Goal: Book appointment/travel/reservation

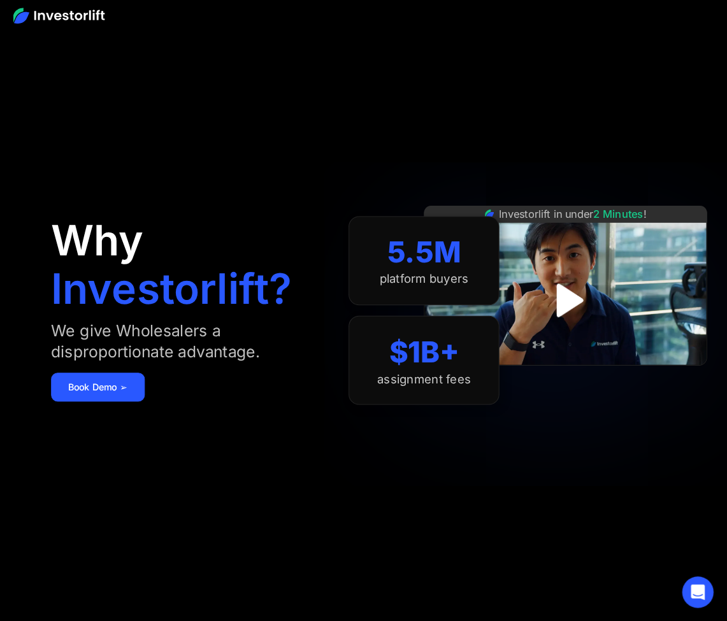
scroll to position [2, 0]
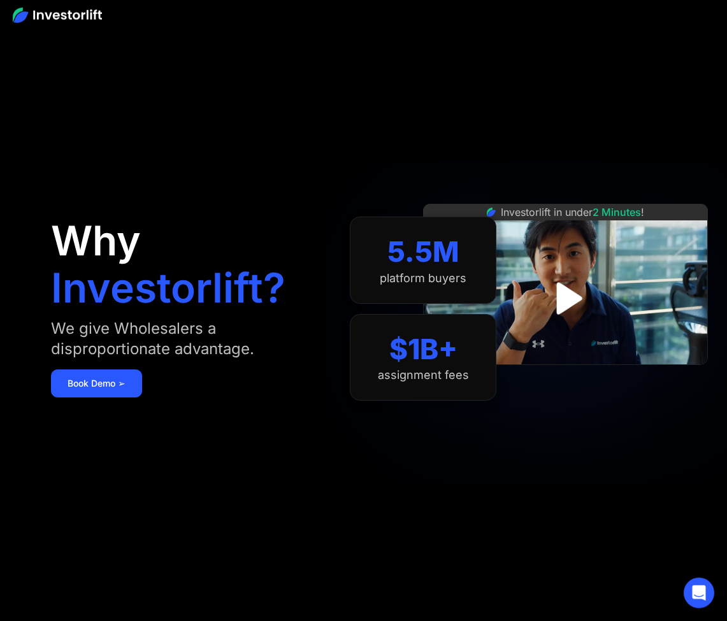
click at [190, 268] on h1 "Investorlift?" at bounding box center [168, 288] width 234 height 41
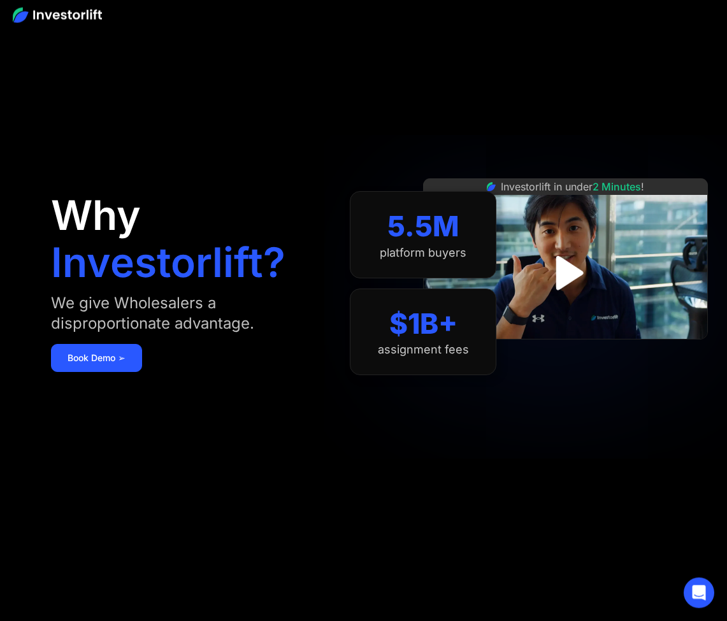
scroll to position [0, 0]
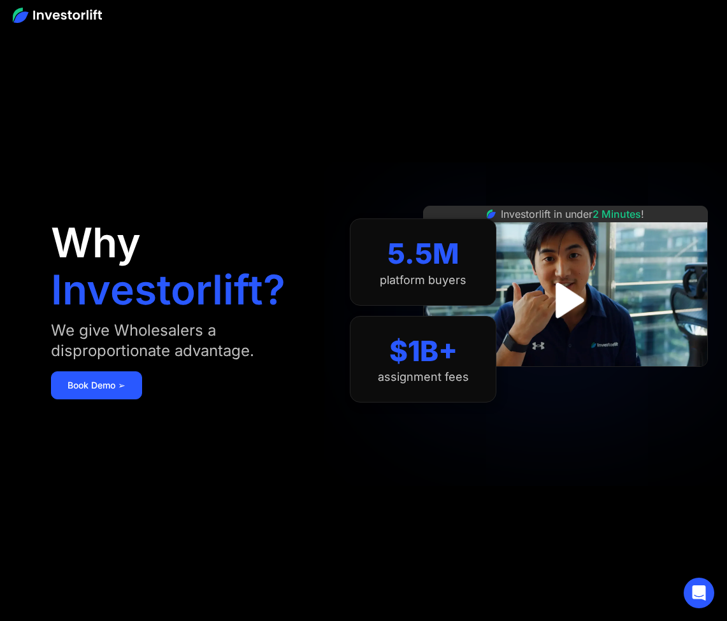
click at [87, 8] on img at bounding box center [57, 15] width 89 height 15
click at [75, 17] on img at bounding box center [57, 15] width 89 height 15
click at [71, 22] on img at bounding box center [57, 15] width 89 height 15
click at [117, 385] on link "Book Demo ➢" at bounding box center [96, 385] width 91 height 28
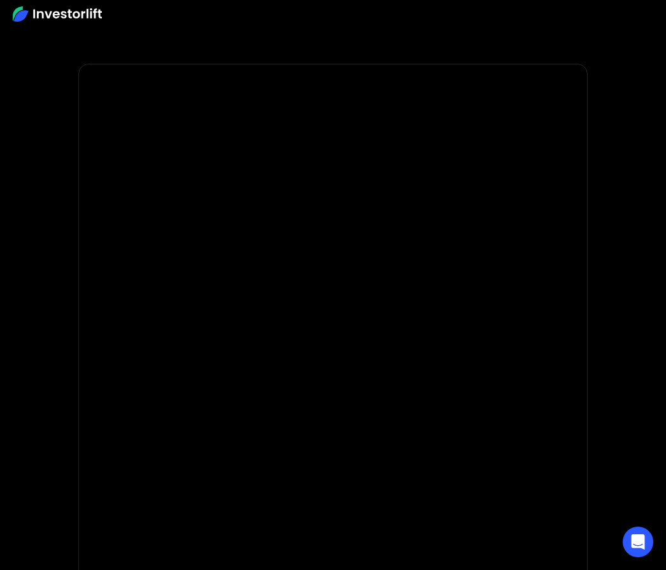
click at [65, 11] on img at bounding box center [57, 13] width 89 height 15
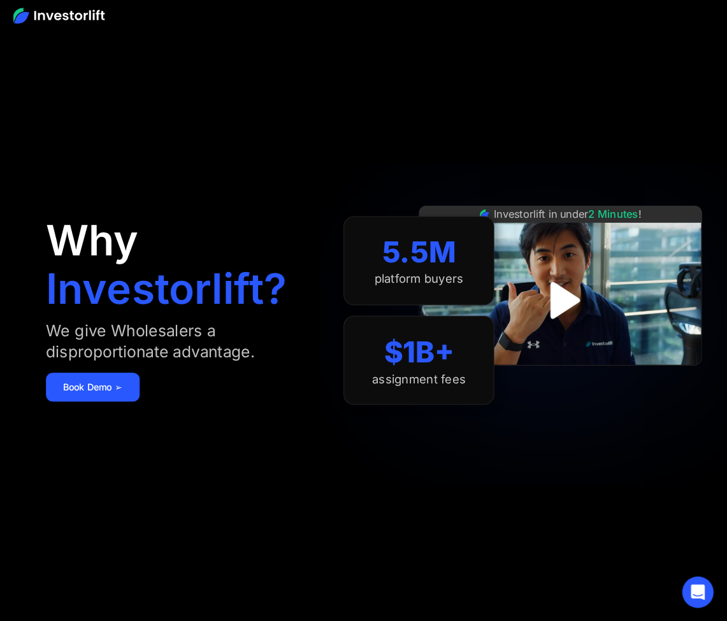
scroll to position [8, 5]
